Goal: Task Accomplishment & Management: Manage account settings

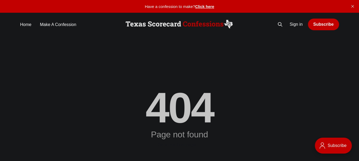
click at [298, 24] on link "Sign in" at bounding box center [296, 25] width 13 height 6
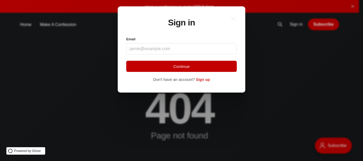
click at [204, 80] on span "Sign up" at bounding box center [203, 80] width 14 height 4
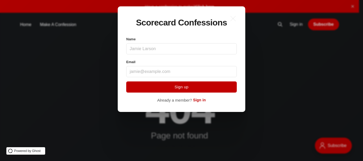
click at [148, 47] on input "Name" at bounding box center [181, 48] width 111 height 11
type input "Devherds Software Solutions"
type input "[EMAIL_ADDRESS][DOMAIN_NAME]"
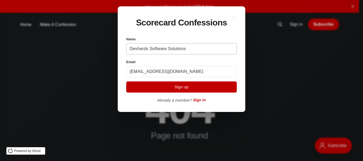
drag, startPoint x: 146, startPoint y: 49, endPoint x: 215, endPoint y: 49, distance: 68.9
click at [215, 49] on input "Devherds Software Solutions" at bounding box center [181, 48] width 111 height 11
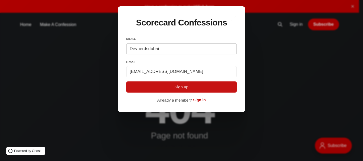
type input "Devherdsdubai"
click at [177, 89] on button "Sign up" at bounding box center [181, 87] width 111 height 11
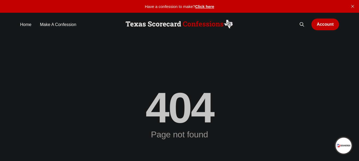
click at [323, 22] on link "Account" at bounding box center [325, 25] width 27 height 12
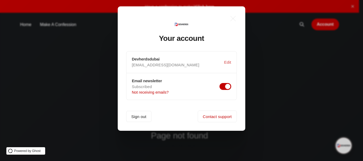
click at [228, 60] on button "Edit" at bounding box center [227, 62] width 9 height 10
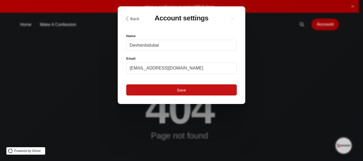
click at [175, 91] on button "Save" at bounding box center [181, 90] width 111 height 11
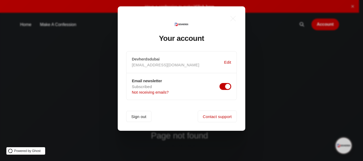
click at [146, 60] on h3 "Devherdsdubai" at bounding box center [178, 59] width 92 height 5
click at [147, 59] on h3 "Devherdsdubai" at bounding box center [178, 59] width 92 height 5
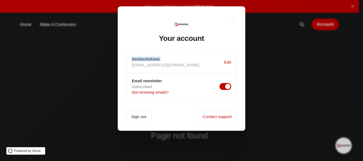
click at [147, 59] on h3 "Devherdsdubai" at bounding box center [178, 59] width 92 height 5
click at [165, 59] on h3 "Devherdsdubai" at bounding box center [178, 59] width 92 height 5
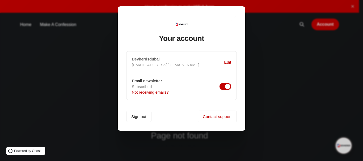
click at [152, 63] on p "[EMAIL_ADDRESS][DOMAIN_NAME]" at bounding box center [177, 65] width 90 height 5
click at [146, 66] on p "[EMAIL_ADDRESS][DOMAIN_NAME]" at bounding box center [177, 65] width 90 height 5
click at [234, 20] on icon ".a{fill:none;stroke:currentColor;stroke-linecap:round;stroke-linejoin:round;str…" at bounding box center [233, 19] width 12 height 12
